Goal: Information Seeking & Learning: Learn about a topic

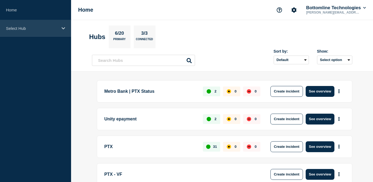
click at [41, 32] on div "Select Hub" at bounding box center [35, 28] width 71 height 17
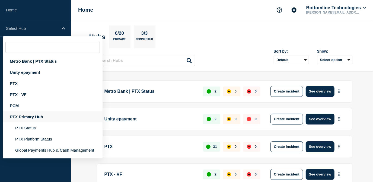
click at [25, 122] on div "PTX Primary Hub" at bounding box center [53, 116] width 100 height 11
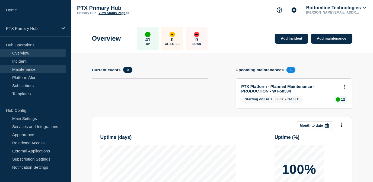
click at [28, 68] on link "Maintenance" at bounding box center [33, 69] width 66 height 8
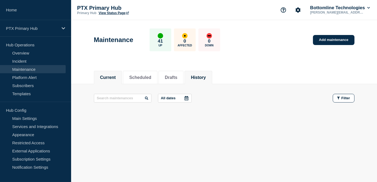
click at [205, 75] on button "History" at bounding box center [198, 77] width 15 height 5
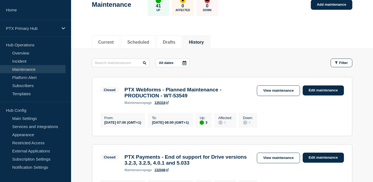
scroll to position [98, 0]
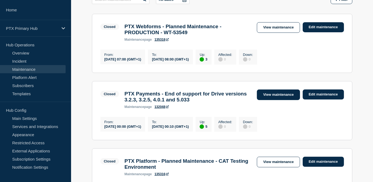
click at [273, 97] on link "View maintenance" at bounding box center [278, 95] width 43 height 11
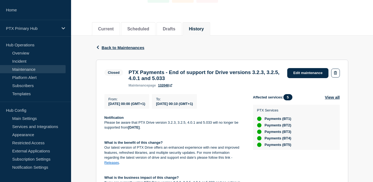
scroll to position [49, 0]
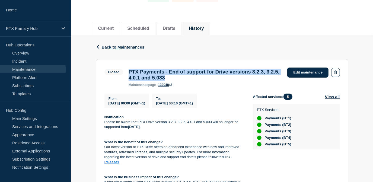
drag, startPoint x: 215, startPoint y: 80, endPoint x: 127, endPoint y: 74, distance: 88.1
click at [127, 74] on div "PTX Payments - End of support for Drive versions 3.2.3, 3.2.5, 4.0.1 and 5.033 …" at bounding box center [205, 78] width 159 height 18
copy h3 "PTX Payments - End of support for Drive versions 3.2.3, 3.2.5, 4.0.1 and 5.033"
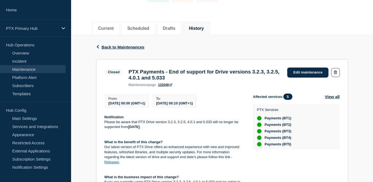
drag, startPoint x: 361, startPoint y: 126, endPoint x: 347, endPoint y: 126, distance: 13.8
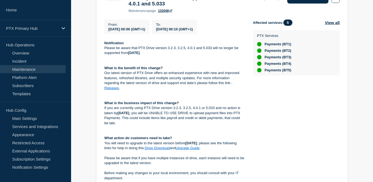
scroll to position [98, 0]
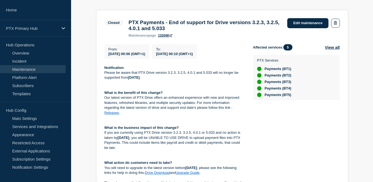
drag, startPoint x: 173, startPoint y: 111, endPoint x: 102, endPoint y: 72, distance: 81.1
click at [102, 72] on section "Closed PTX Payments - End of support for Drive versions 3.2.3, 3.2.5, 4.0.1 and…" at bounding box center [222, 124] width 252 height 229
copy div "Loremipsumdo Sitame co adipi elit SED Doeiu tempori 2.7.2, 6.7.9, 8.5.1 utl 6.0…"
click at [346, 103] on section "Closed PTX Payments - End of support for Drive versions 3.2.3, 3.2.5, 4.0.1 and…" at bounding box center [222, 124] width 252 height 229
